Goal: Information Seeking & Learning: Compare options

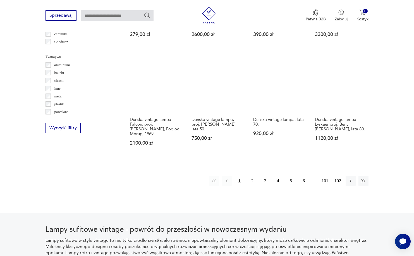
scroll to position [504, 0]
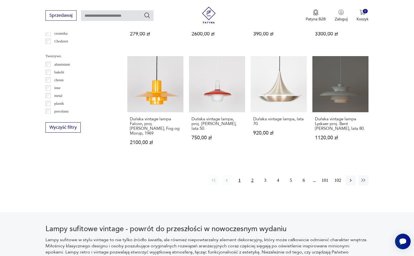
click at [252, 185] on button "2" at bounding box center [252, 180] width 10 height 10
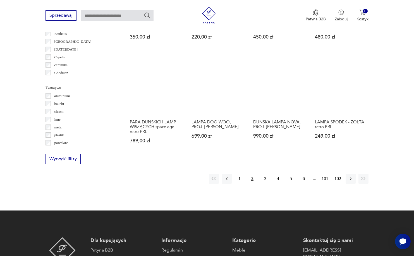
scroll to position [457, 0]
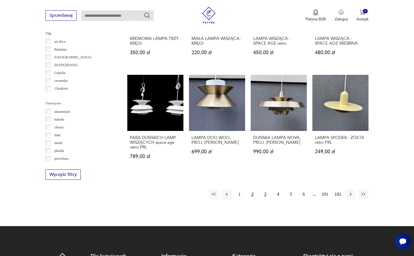
click at [265, 199] on button "3" at bounding box center [265, 194] width 10 height 10
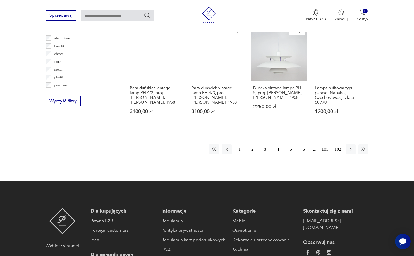
scroll to position [532, 0]
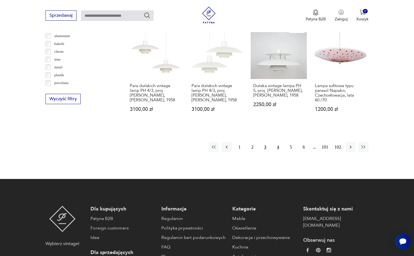
click at [278, 152] on button "4" at bounding box center [278, 147] width 10 height 10
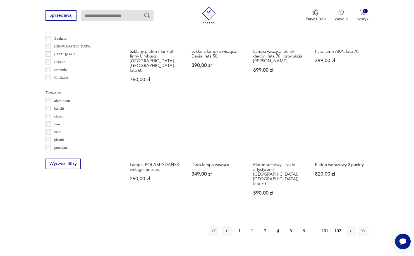
scroll to position [471, 0]
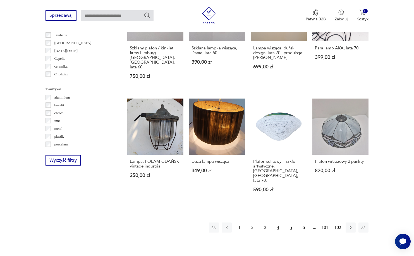
click at [290, 222] on button "5" at bounding box center [291, 227] width 10 height 10
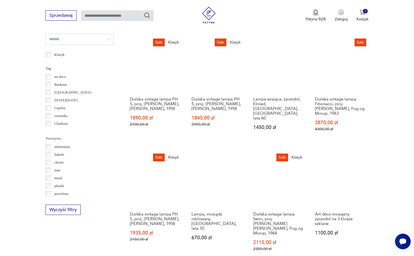
scroll to position [504, 0]
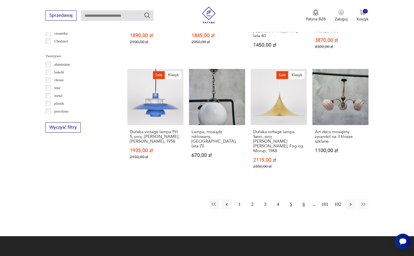
click at [303, 205] on button "6" at bounding box center [304, 204] width 10 height 10
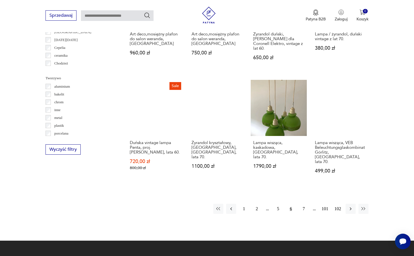
scroll to position [485, 0]
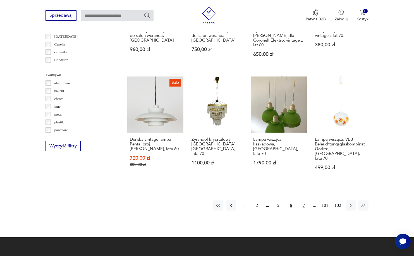
click at [303, 206] on button "7" at bounding box center [304, 205] width 10 height 10
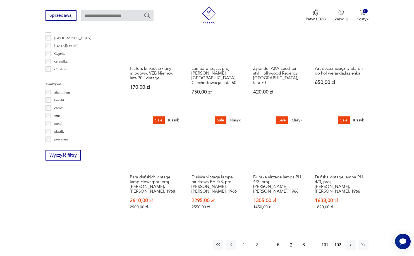
scroll to position [484, 0]
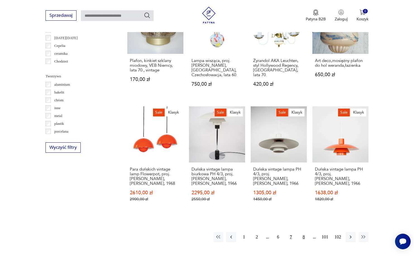
click at [303, 232] on button "8" at bounding box center [304, 237] width 10 height 10
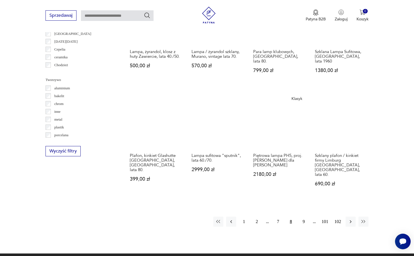
scroll to position [482, 0]
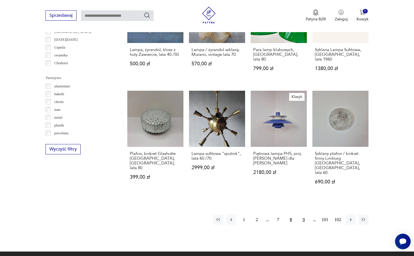
click at [302, 215] on button "9" at bounding box center [304, 220] width 10 height 10
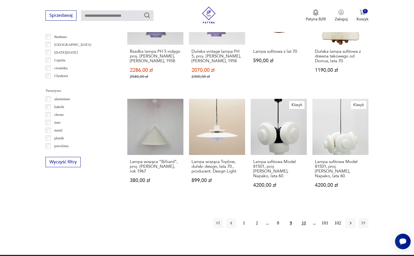
click at [304, 218] on button "10" at bounding box center [304, 223] width 10 height 10
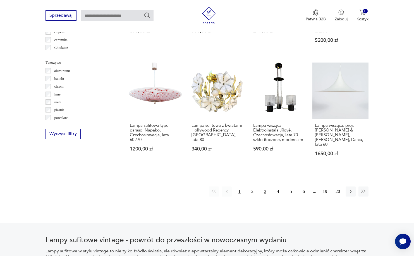
click at [263, 192] on button "3" at bounding box center [265, 191] width 10 height 10
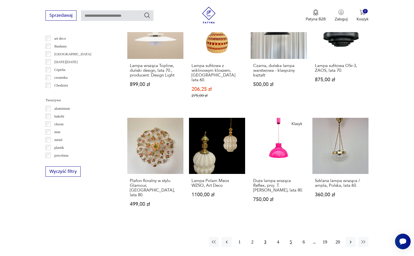
click at [291, 237] on button "5" at bounding box center [291, 242] width 10 height 10
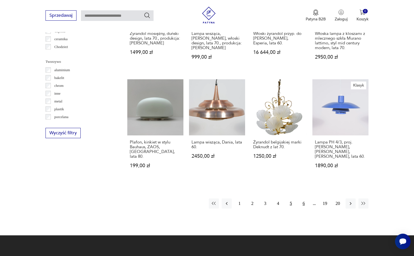
click at [304, 198] on button "6" at bounding box center [304, 203] width 10 height 10
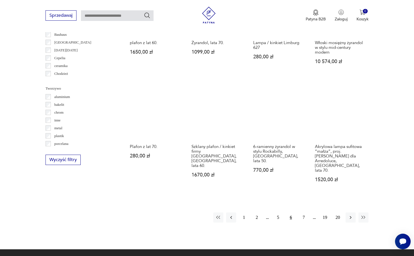
scroll to position [471, 0]
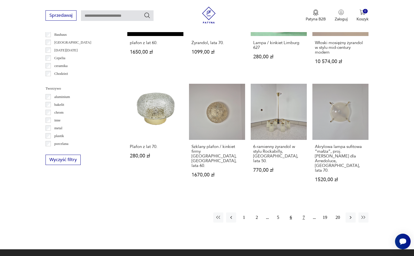
click at [305, 212] on button "7" at bounding box center [304, 217] width 10 height 10
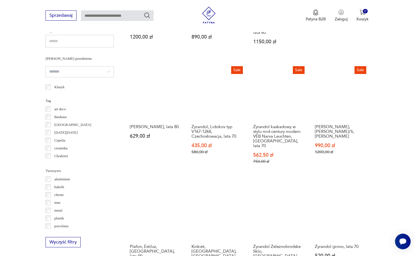
scroll to position [482, 0]
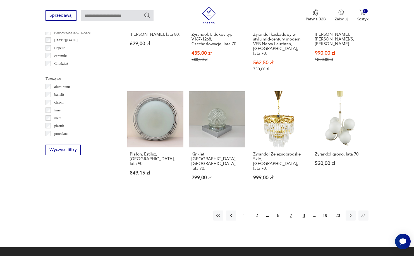
click at [303, 211] on button "8" at bounding box center [304, 215] width 10 height 10
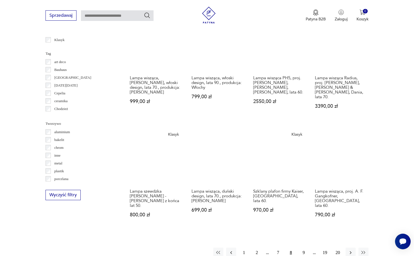
scroll to position [463, 0]
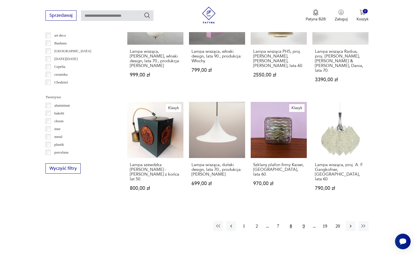
click at [304, 221] on button "9" at bounding box center [304, 226] width 10 height 10
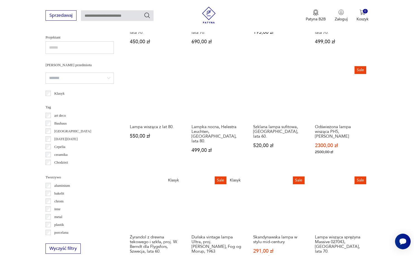
scroll to position [477, 0]
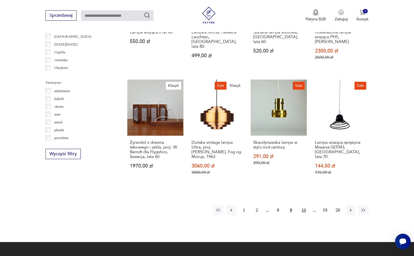
click at [304, 205] on button "10" at bounding box center [304, 210] width 10 height 10
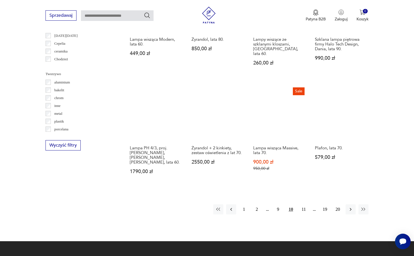
scroll to position [488, 0]
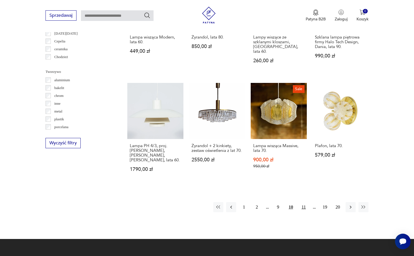
click at [305, 202] on button "11" at bounding box center [304, 207] width 10 height 10
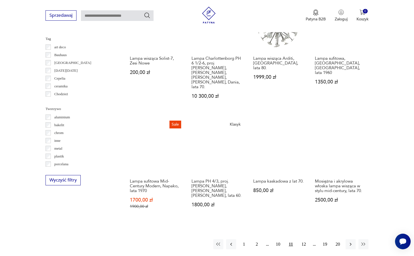
scroll to position [470, 0]
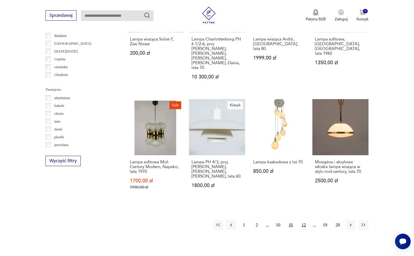
click at [304, 220] on button "12" at bounding box center [304, 225] width 10 height 10
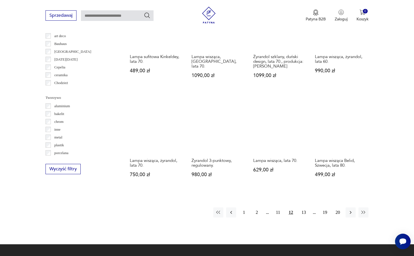
scroll to position [468, 0]
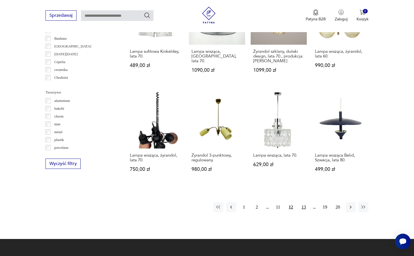
click at [304, 206] on button "13" at bounding box center [304, 207] width 10 height 10
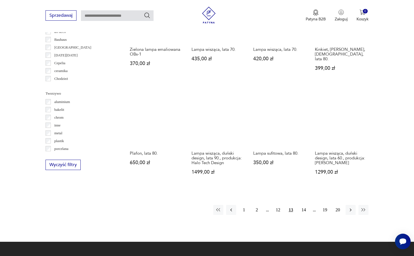
scroll to position [487, 0]
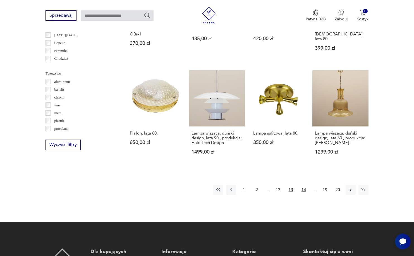
click at [303, 194] on button "14" at bounding box center [304, 190] width 10 height 10
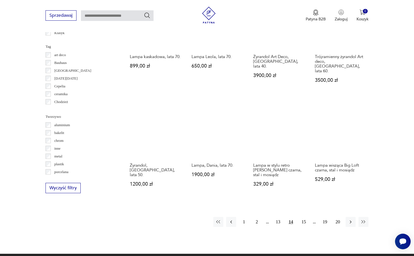
scroll to position [444, 0]
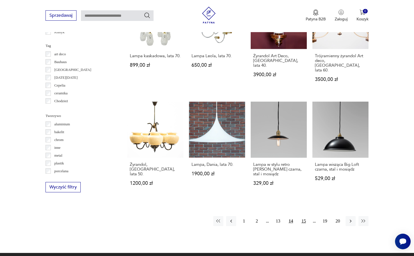
click at [304, 222] on button "15" at bounding box center [304, 221] width 10 height 10
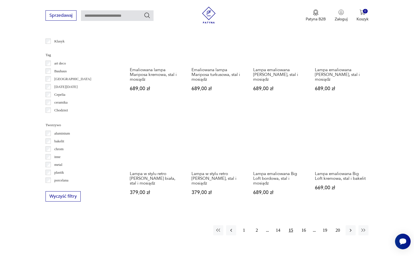
scroll to position [444, 0]
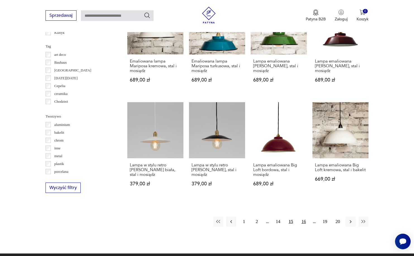
click at [302, 222] on button "16" at bounding box center [304, 221] width 10 height 10
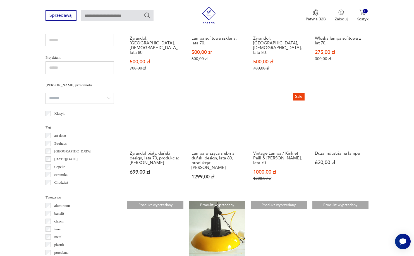
scroll to position [489, 0]
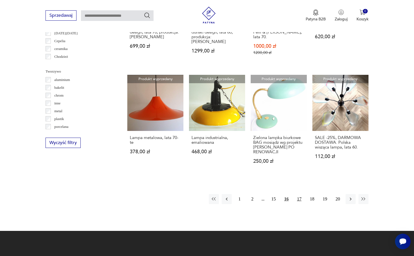
click at [302, 196] on button "17" at bounding box center [299, 199] width 10 height 10
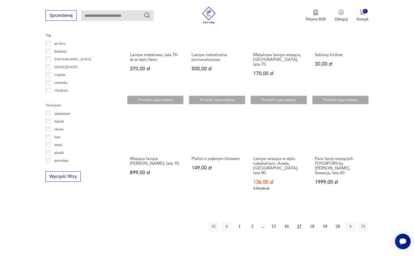
scroll to position [458, 0]
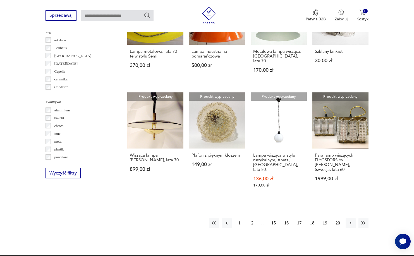
click at [311, 223] on button "18" at bounding box center [312, 223] width 10 height 10
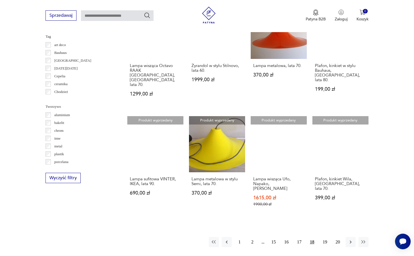
scroll to position [463, 0]
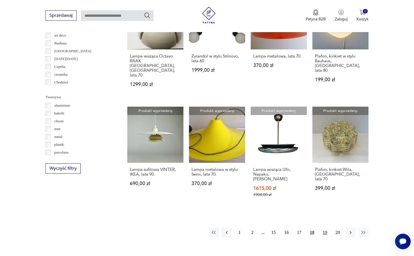
click at [323, 227] on button "19" at bounding box center [325, 232] width 10 height 10
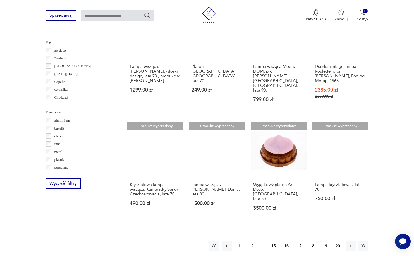
scroll to position [468, 0]
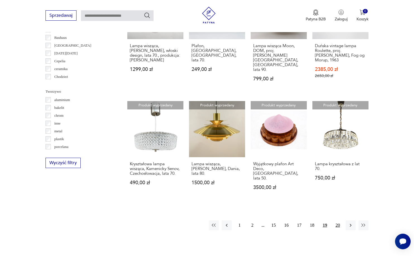
click at [336, 223] on button "20" at bounding box center [338, 225] width 10 height 10
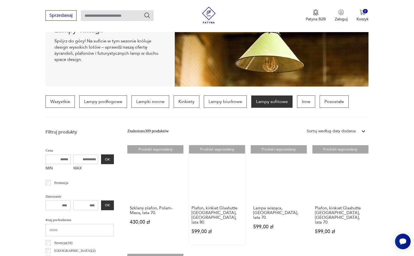
scroll to position [80, 0]
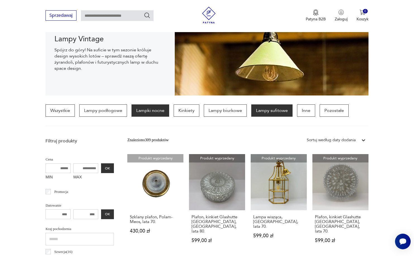
click at [153, 111] on p "Lampki nocne" at bounding box center [150, 110] width 38 height 12
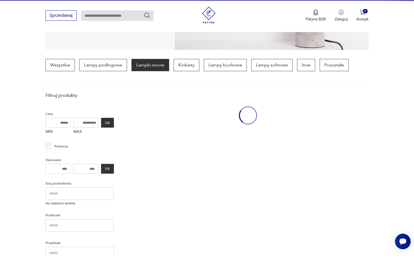
scroll to position [132, 0]
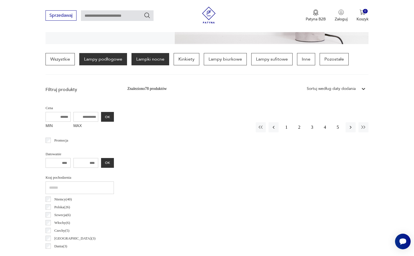
click at [105, 59] on p "Lampy podłogowe" at bounding box center [103, 59] width 48 height 12
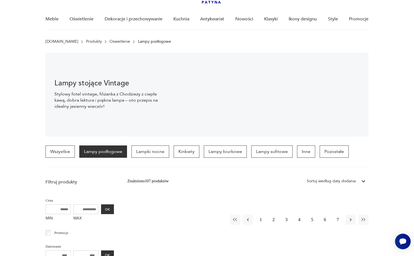
scroll to position [122, 0]
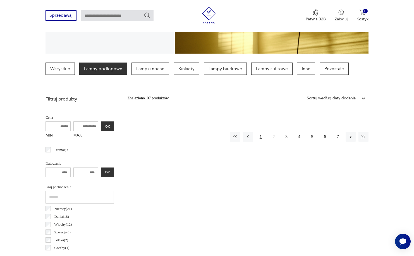
click at [259, 138] on button "1" at bounding box center [261, 137] width 10 height 10
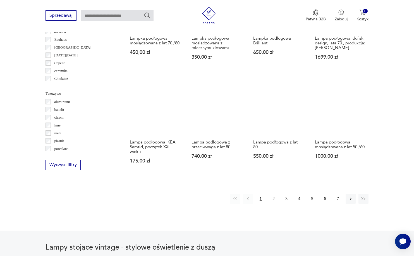
scroll to position [477, 0]
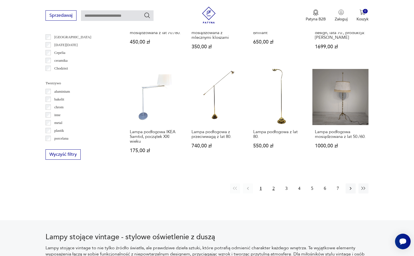
click at [273, 193] on button "2" at bounding box center [273, 188] width 10 height 10
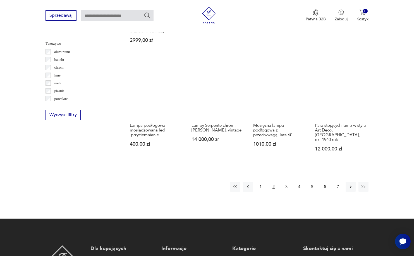
scroll to position [479, 0]
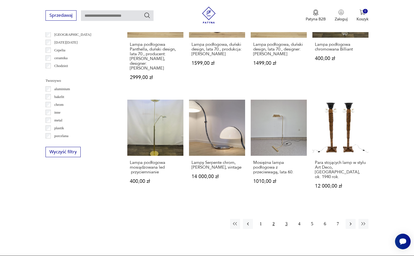
click at [285, 224] on button "3" at bounding box center [286, 224] width 10 height 10
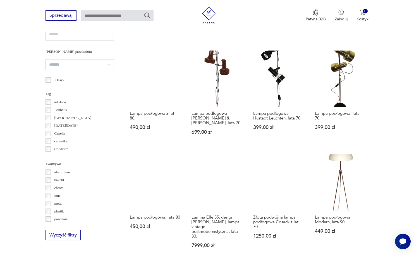
scroll to position [483, 0]
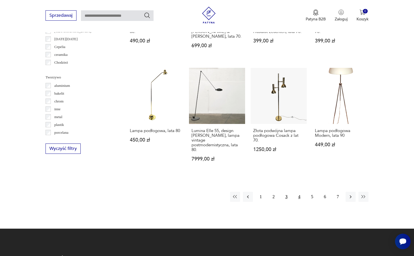
click at [299, 201] on button "4" at bounding box center [299, 197] width 10 height 10
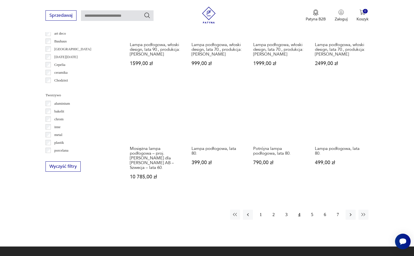
scroll to position [469, 0]
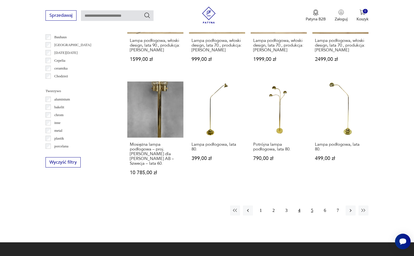
click at [313, 215] on button "5" at bounding box center [312, 210] width 10 height 10
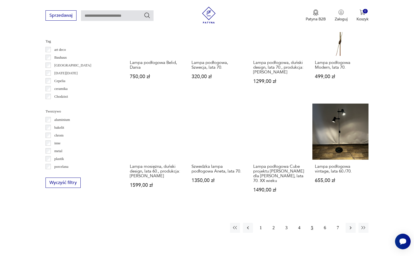
scroll to position [458, 0]
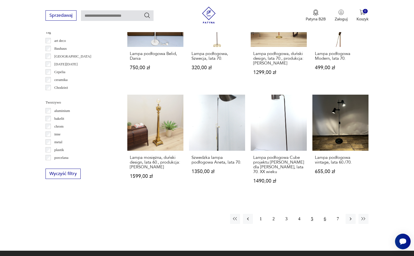
click at [326, 224] on button "6" at bounding box center [325, 219] width 10 height 10
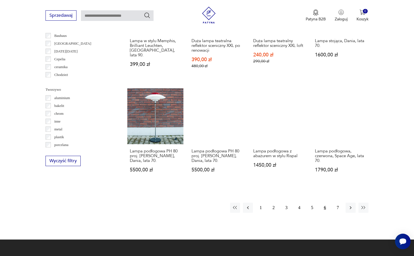
scroll to position [479, 0]
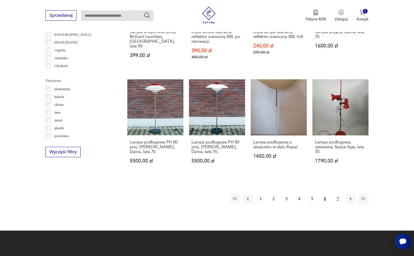
click at [334, 203] on button "7" at bounding box center [338, 199] width 10 height 10
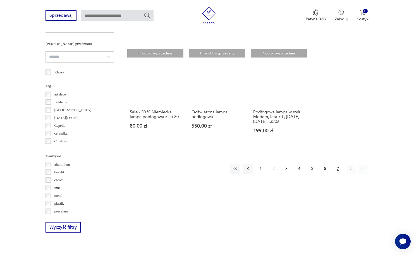
scroll to position [420, 0]
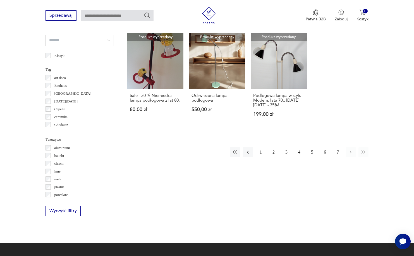
click at [259, 153] on button "1" at bounding box center [261, 152] width 10 height 10
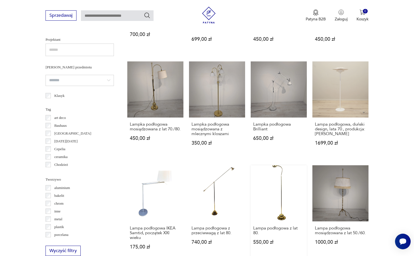
scroll to position [436, 0]
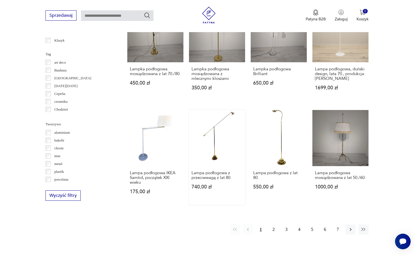
click at [205, 168] on link "Lampa podłogowa z przeciwwagą z lat 80. 740,00 zł" at bounding box center [217, 157] width 56 height 95
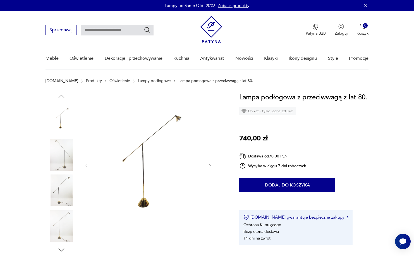
click at [208, 163] on icon "button" at bounding box center [210, 165] width 5 height 5
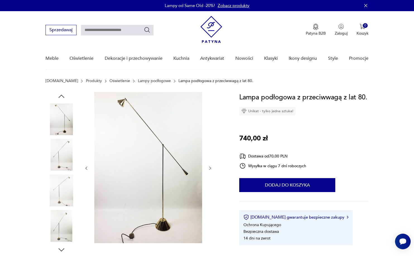
click at [208, 163] on div at bounding box center [148, 168] width 128 height 152
click at [209, 171] on button "button" at bounding box center [210, 168] width 5 height 6
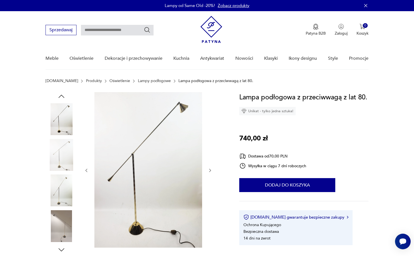
click at [210, 170] on icon "button" at bounding box center [210, 170] width 5 height 5
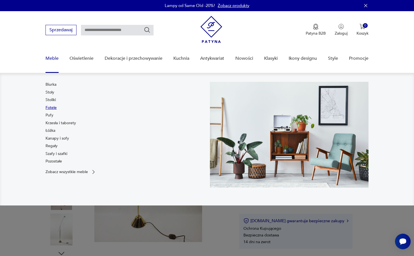
click at [51, 108] on link "Fotele" at bounding box center [50, 108] width 11 height 6
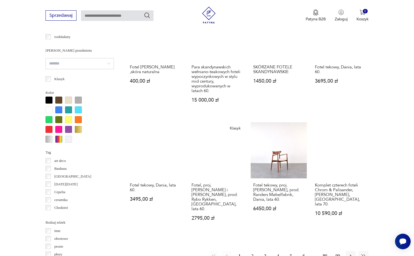
scroll to position [483, 0]
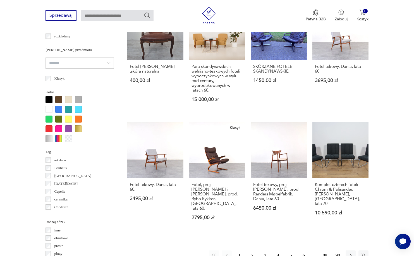
click at [252, 250] on button "2" at bounding box center [252, 255] width 10 height 10
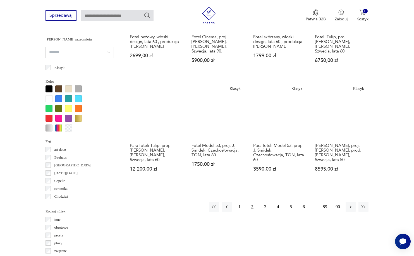
scroll to position [507, 0]
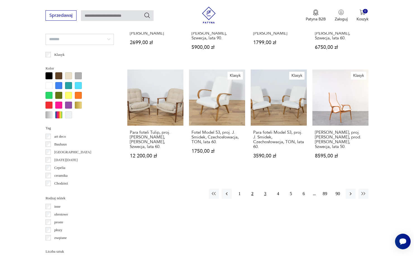
click at [264, 195] on button "3" at bounding box center [265, 194] width 10 height 10
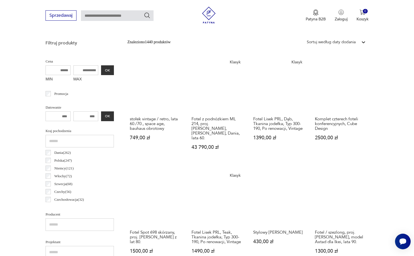
scroll to position [203, 0]
